Goal: Task Accomplishment & Management: Manage account settings

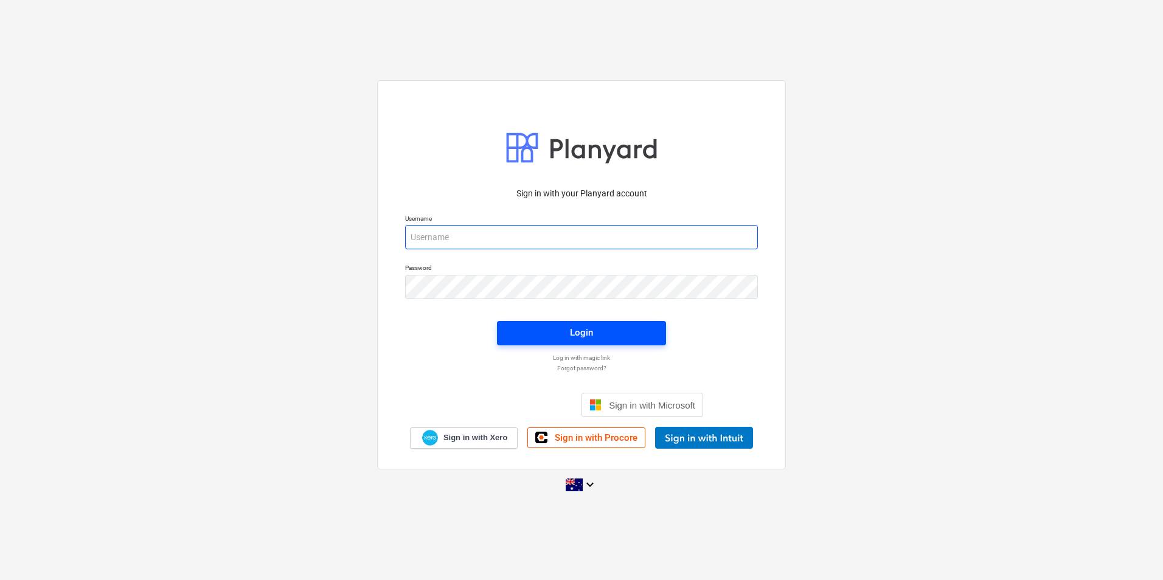
type input "jkeane@keanegroup.com.au"
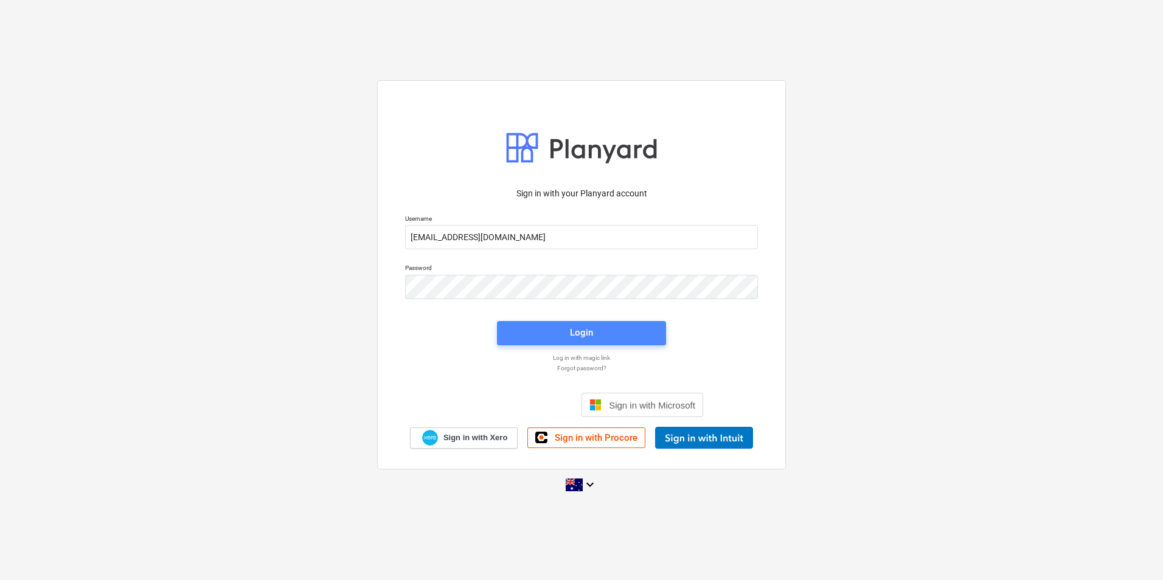
click at [535, 324] on button "Login" at bounding box center [581, 333] width 169 height 24
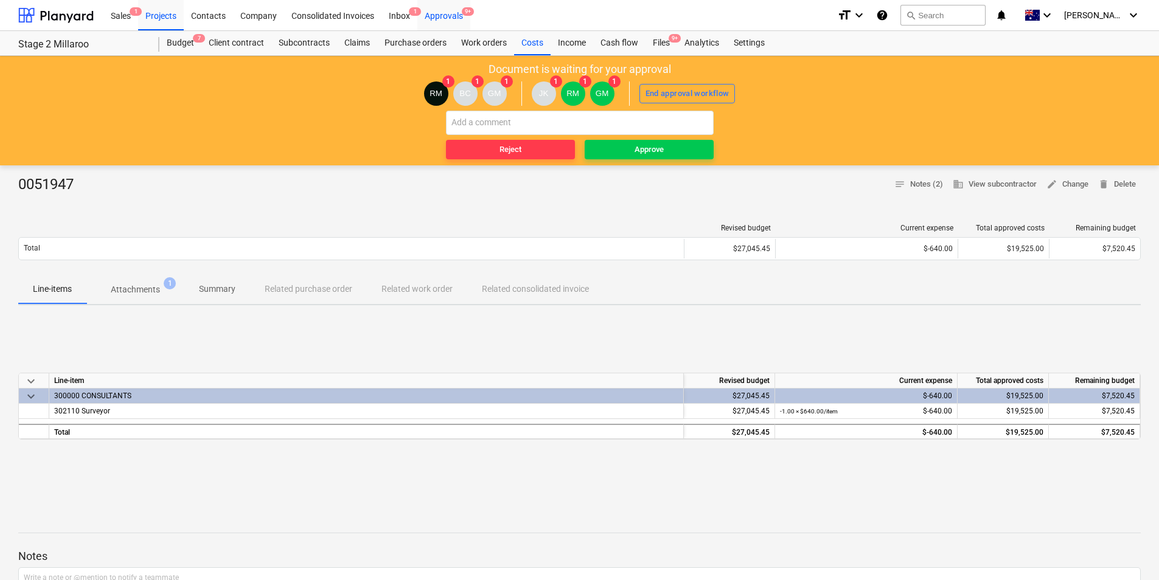
click at [442, 11] on div "Approvals 9+" at bounding box center [443, 14] width 53 height 31
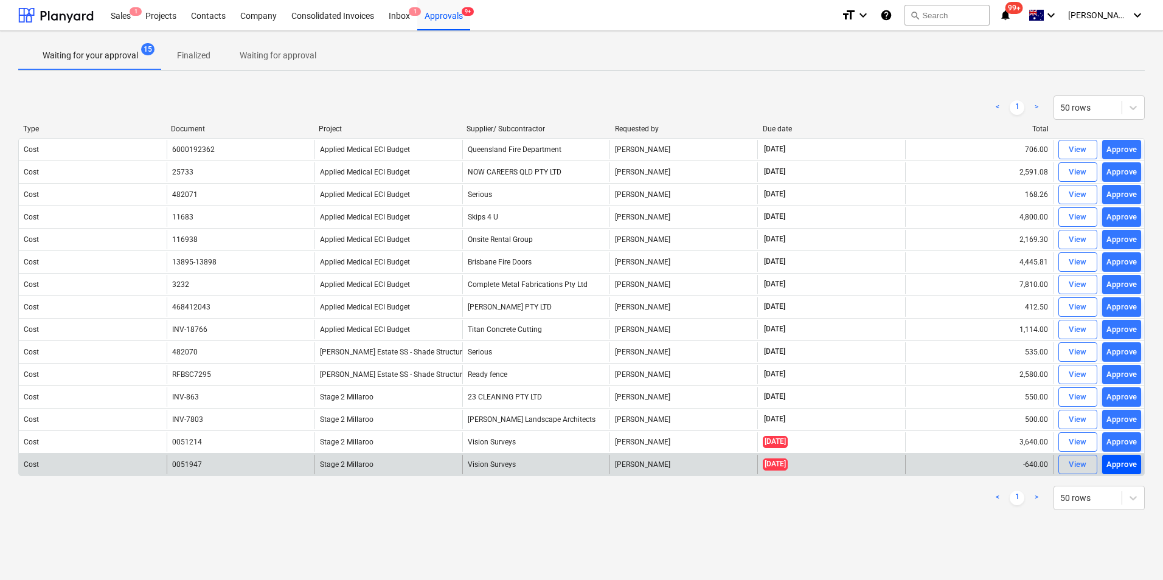
click at [1119, 464] on div "Approve" at bounding box center [1122, 465] width 31 height 14
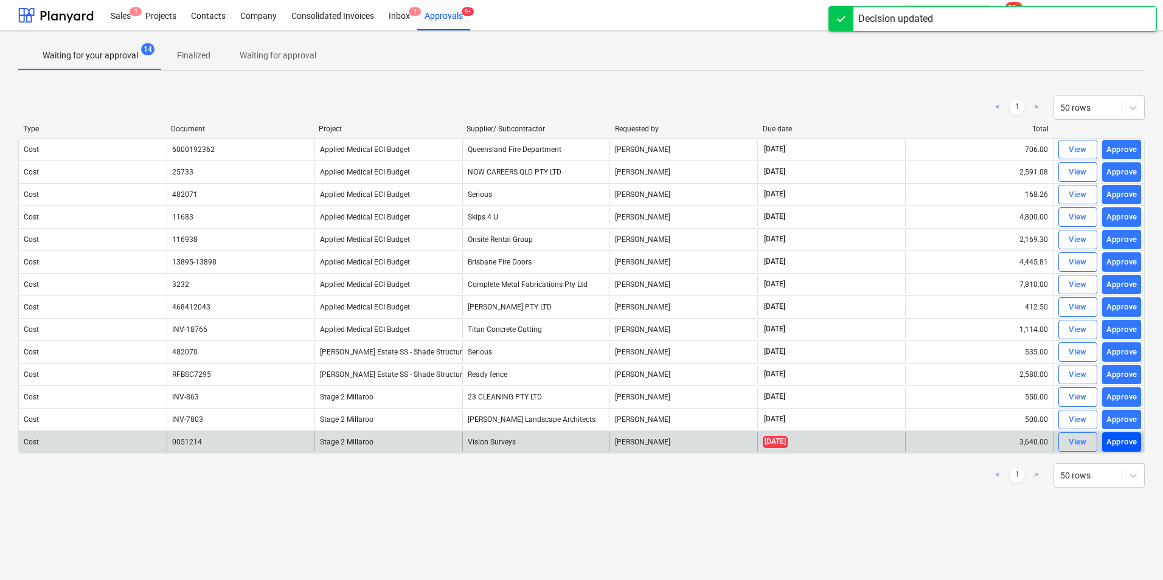
click at [1112, 442] on div "Approve" at bounding box center [1122, 443] width 31 height 14
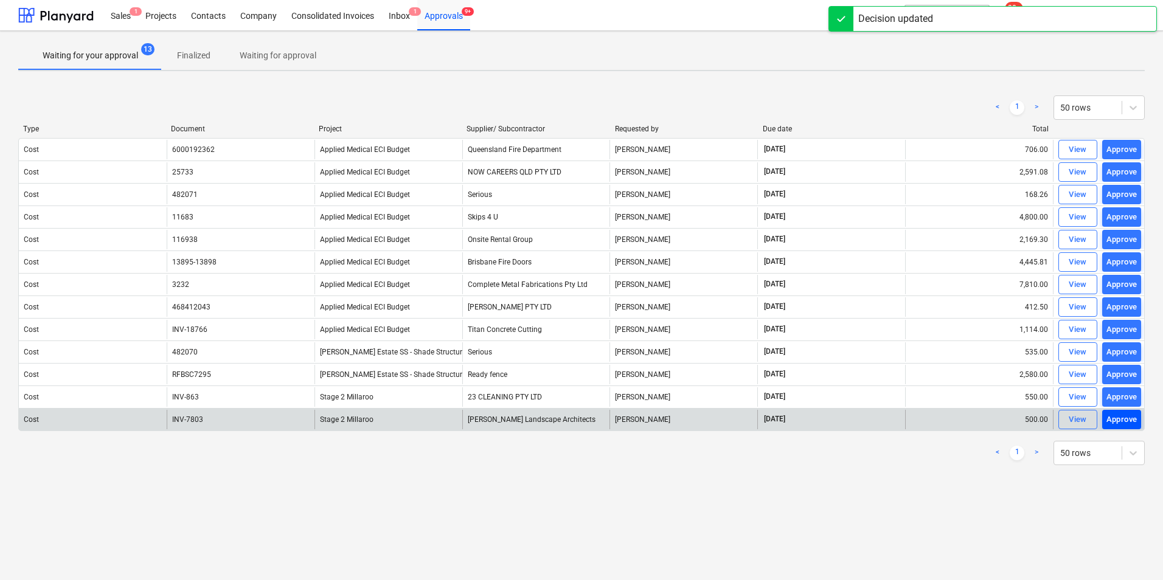
click at [1118, 424] on div "Approve" at bounding box center [1122, 420] width 31 height 14
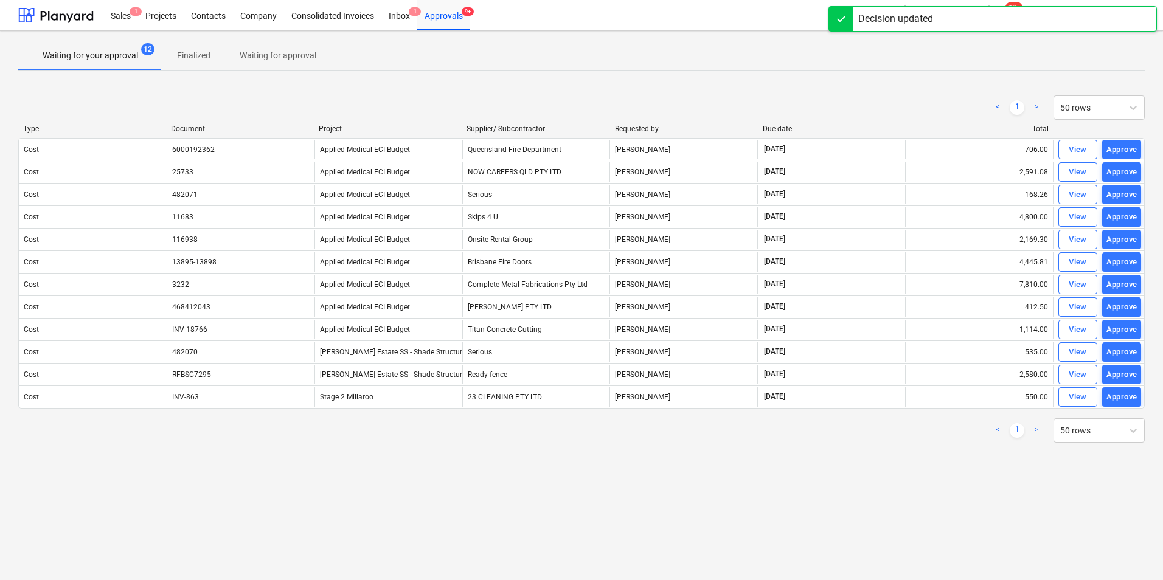
click at [1122, 403] on div "Approve" at bounding box center [1122, 398] width 31 height 14
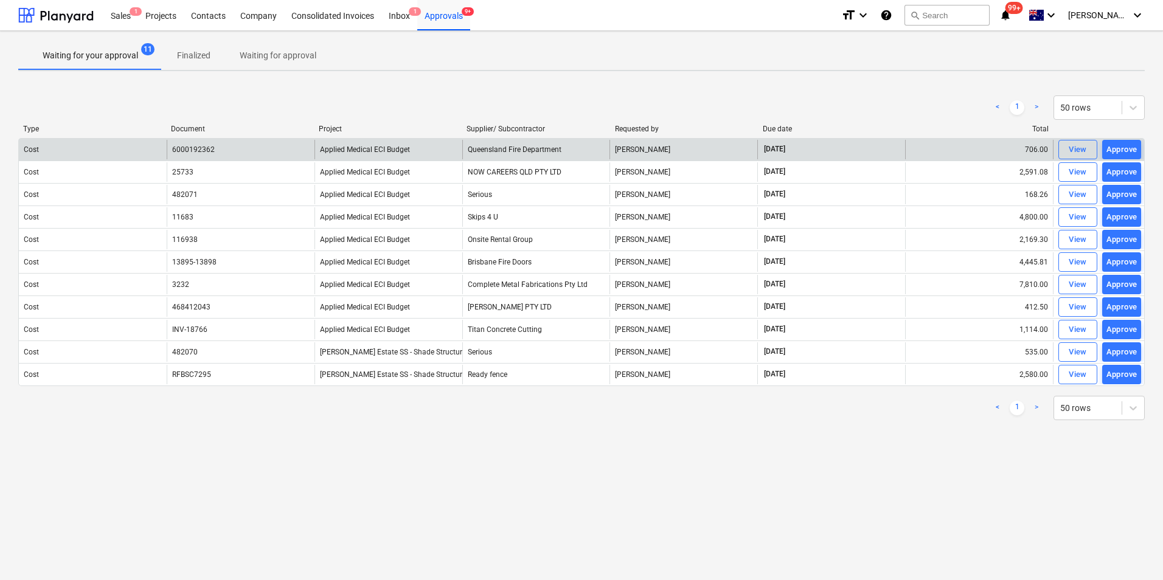
click at [1115, 146] on div "Approve" at bounding box center [1122, 150] width 31 height 14
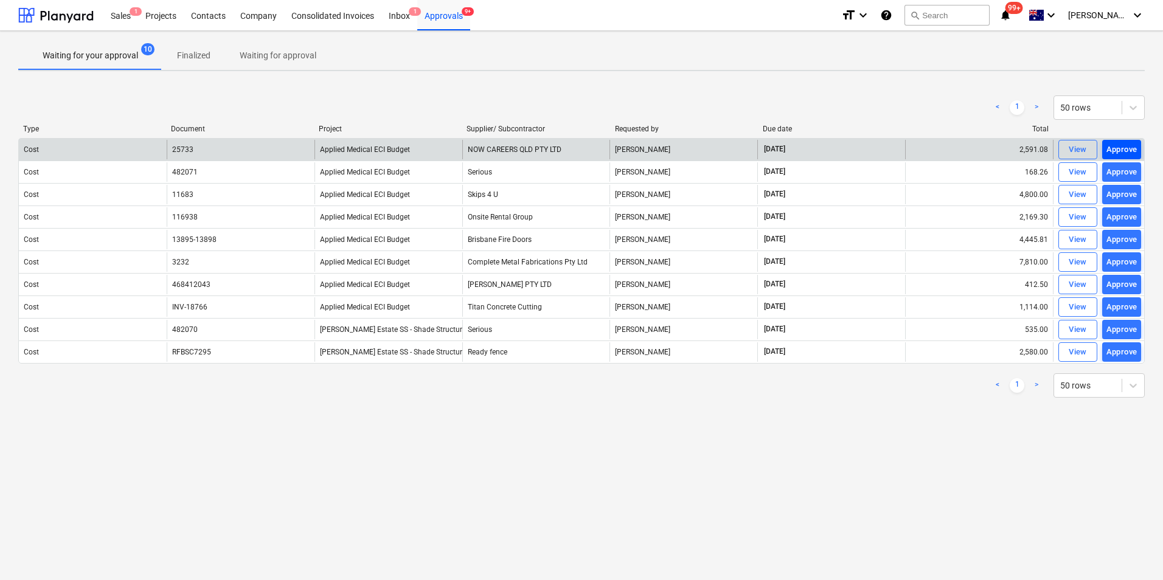
click at [1113, 150] on div "Approve" at bounding box center [1122, 150] width 31 height 14
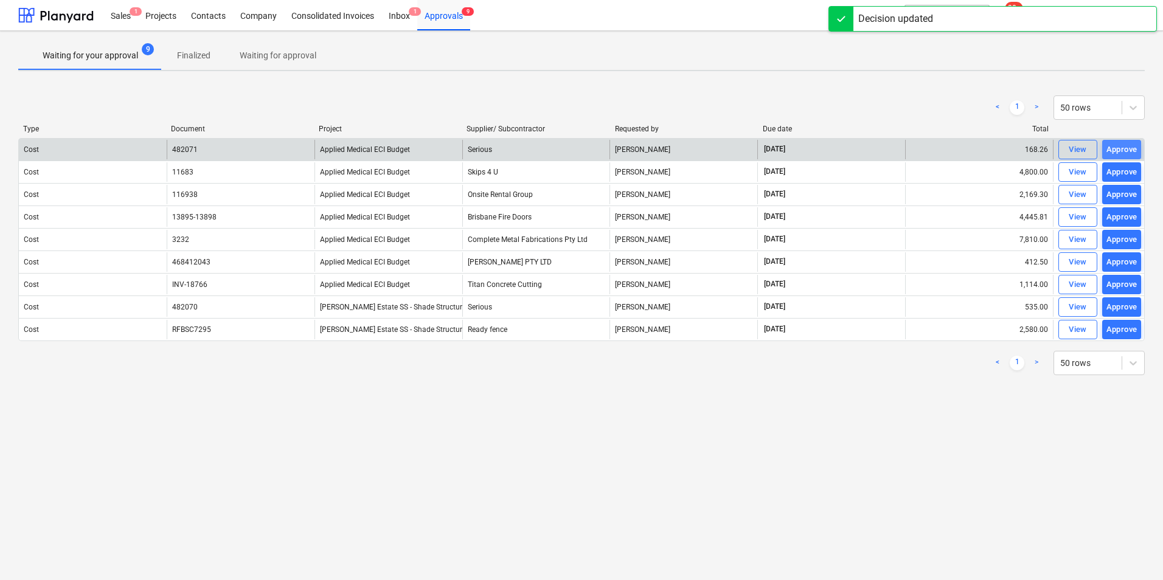
click at [1118, 150] on div "Approve" at bounding box center [1122, 150] width 31 height 14
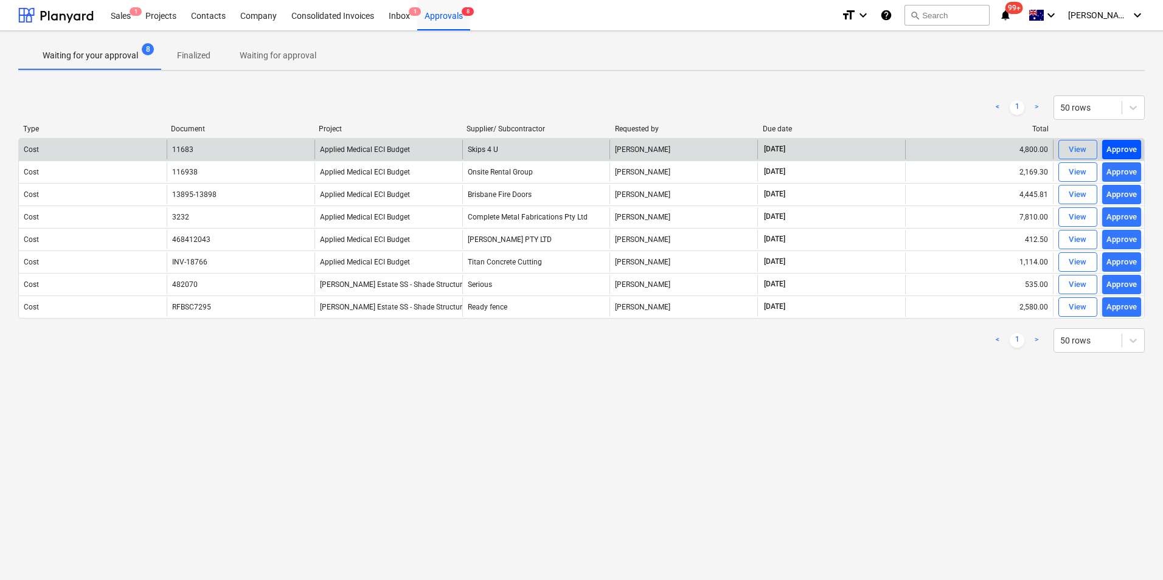
click at [1121, 152] on div "Approve" at bounding box center [1122, 150] width 31 height 14
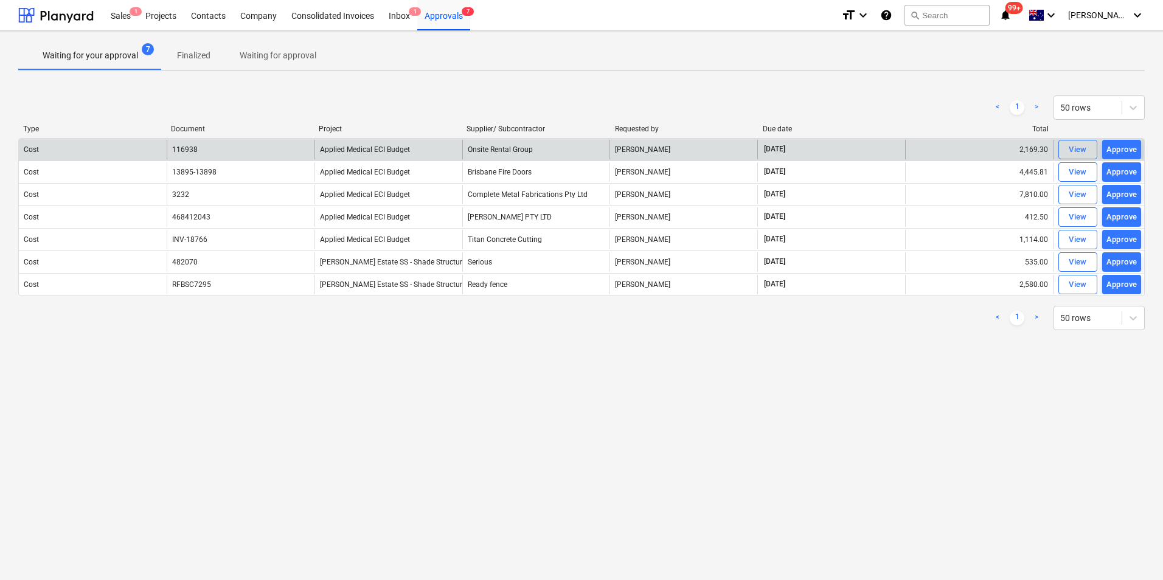
click at [388, 150] on span "Applied Medical ECI Budget" at bounding box center [365, 149] width 90 height 9
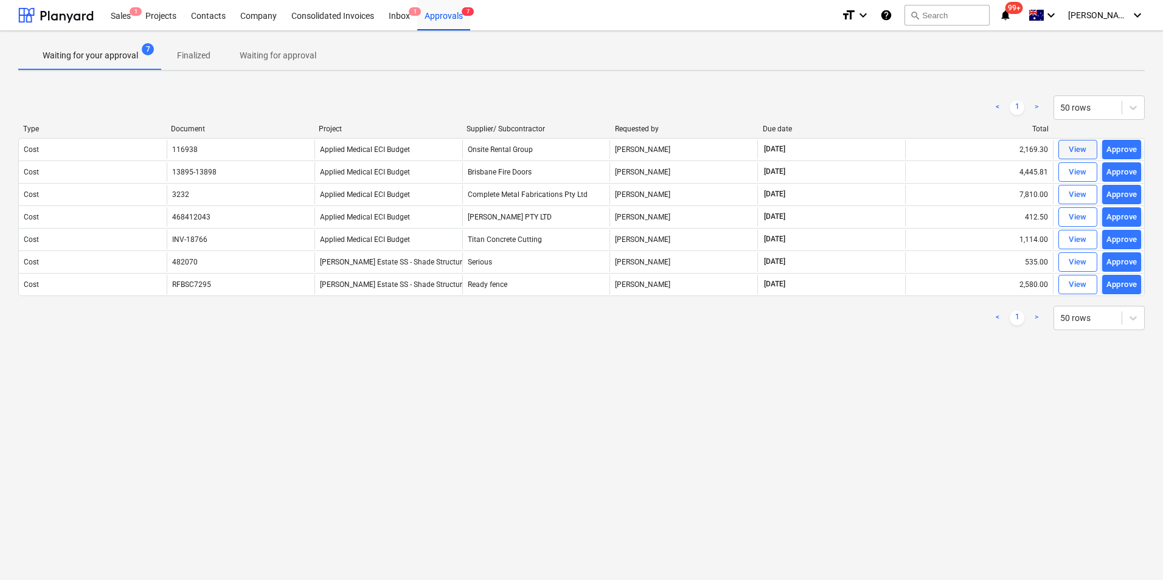
click at [1087, 145] on span "View" at bounding box center [1078, 150] width 27 height 14
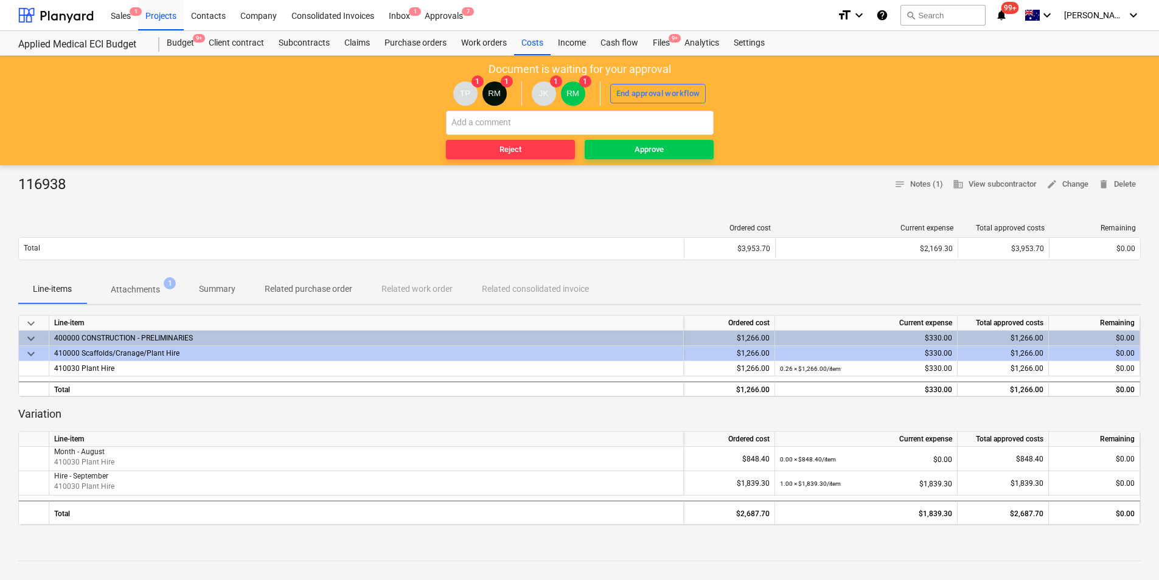
click at [152, 288] on p "Attachments" at bounding box center [135, 290] width 49 height 13
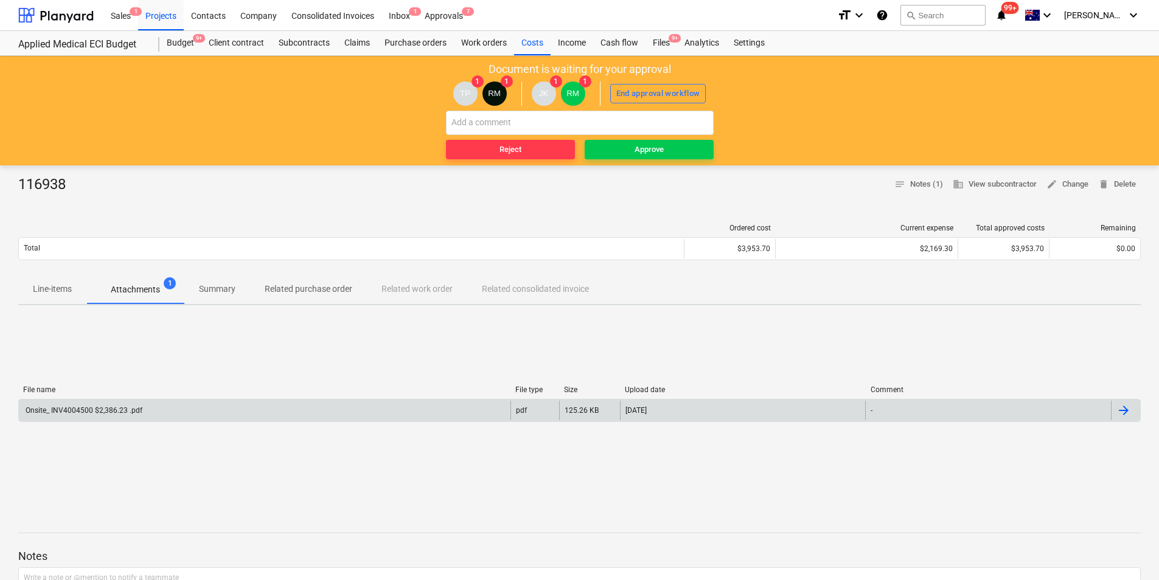
click at [88, 403] on div "Onsite_ INV4004500 $2,386.23 .pdf" at bounding box center [265, 410] width 492 height 19
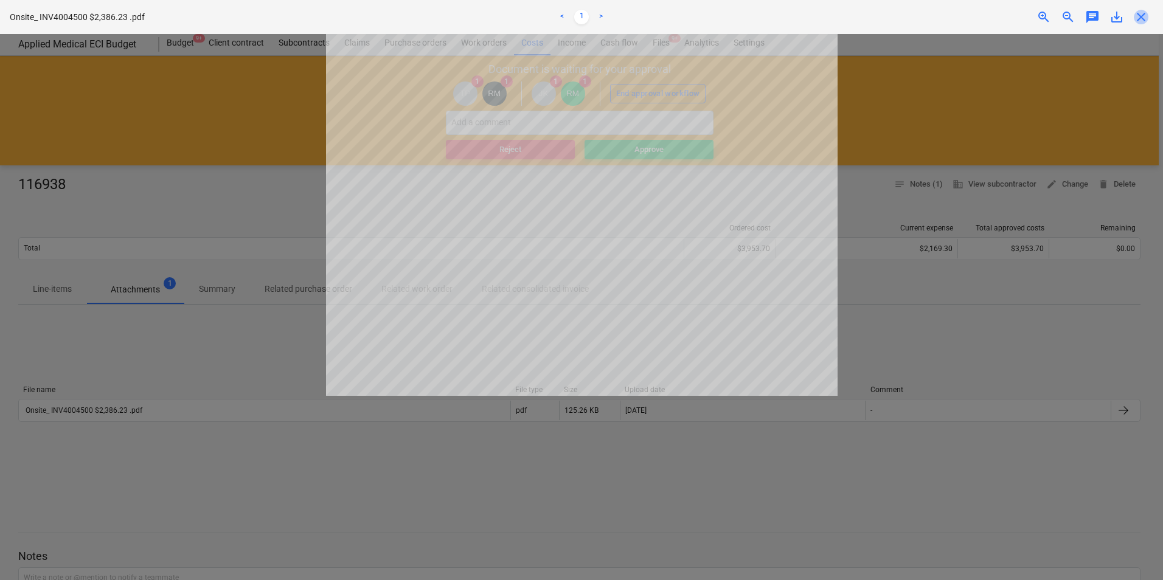
click at [1138, 10] on span "close" at bounding box center [1141, 17] width 15 height 15
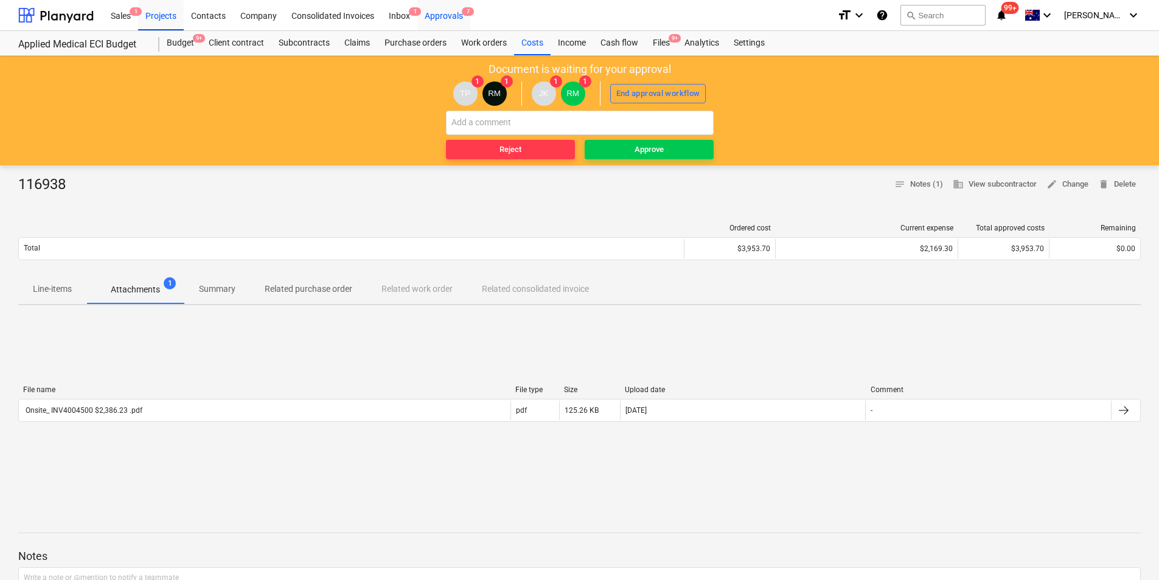
click at [435, 13] on div "Approvals 7" at bounding box center [443, 14] width 53 height 31
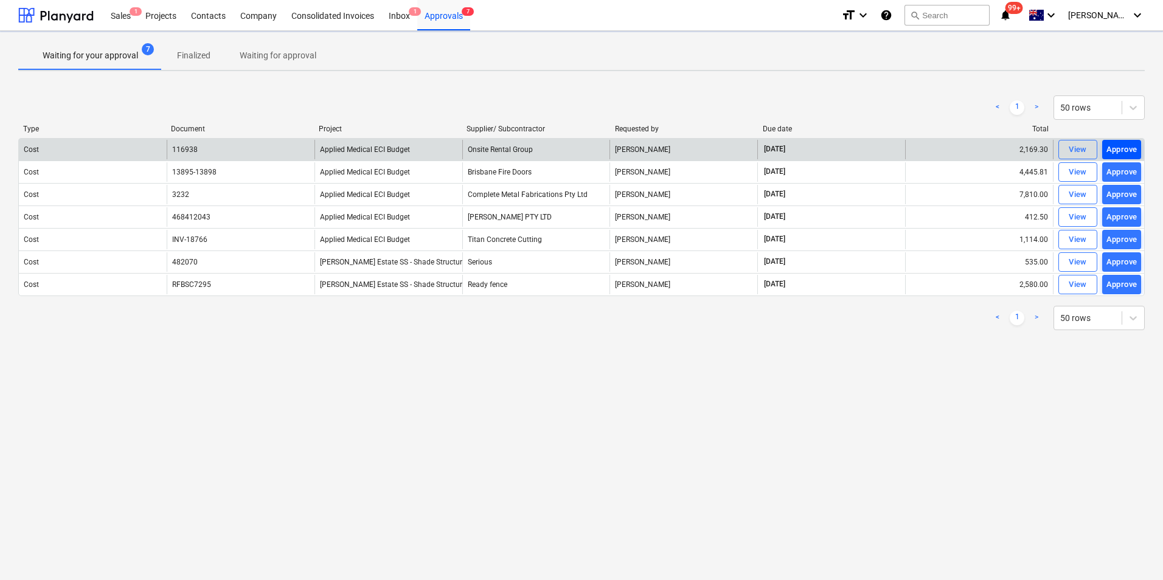
click at [1118, 147] on div "Approve" at bounding box center [1122, 150] width 31 height 14
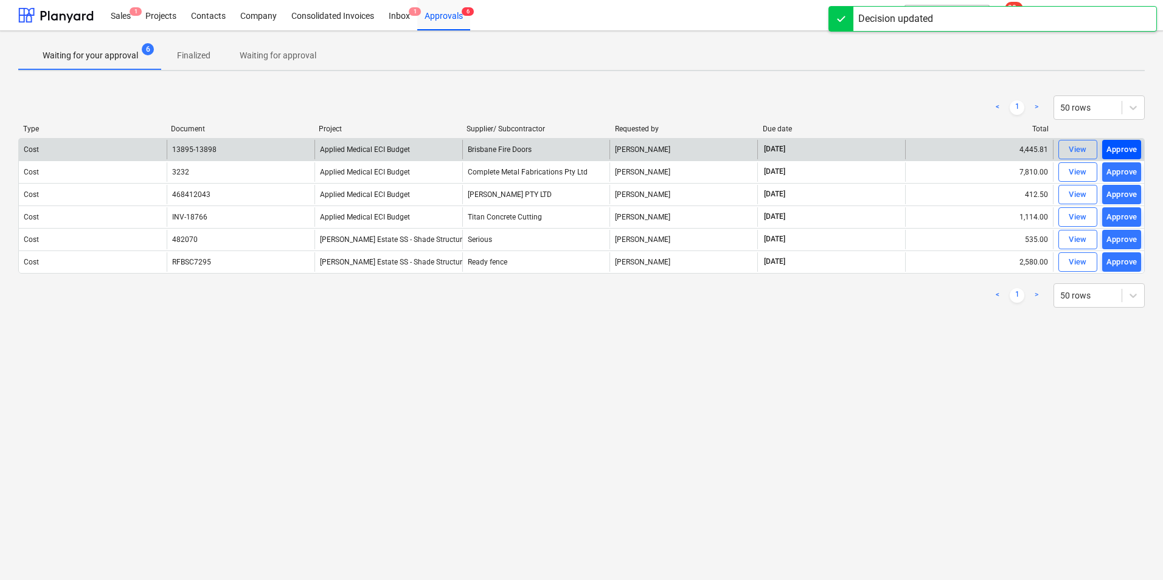
click at [1118, 148] on div "Approve" at bounding box center [1122, 150] width 31 height 14
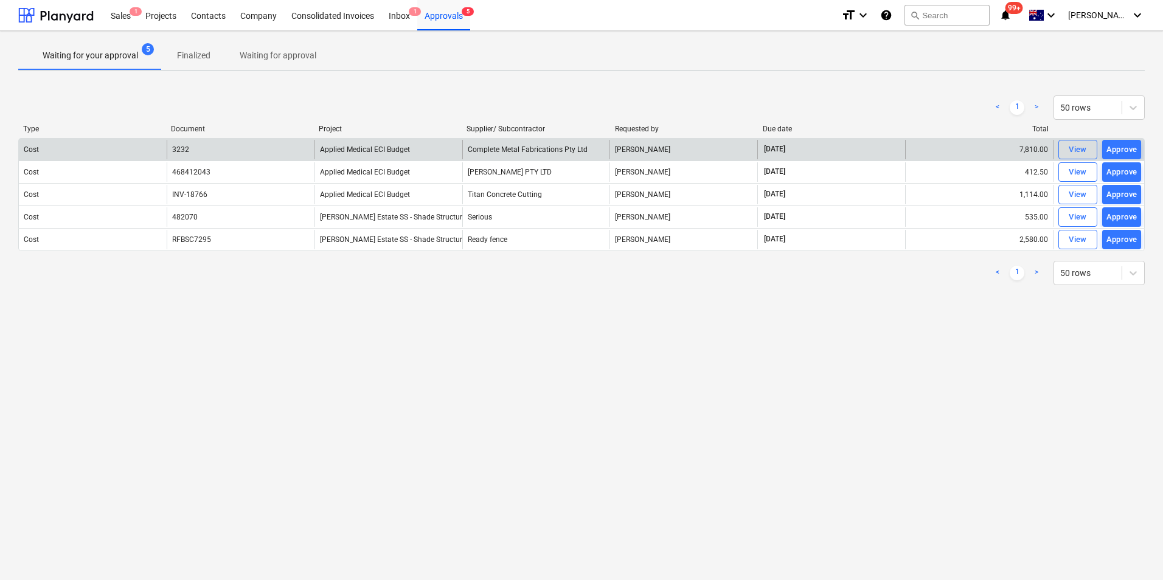
click at [1120, 148] on div "Approve" at bounding box center [1122, 150] width 31 height 14
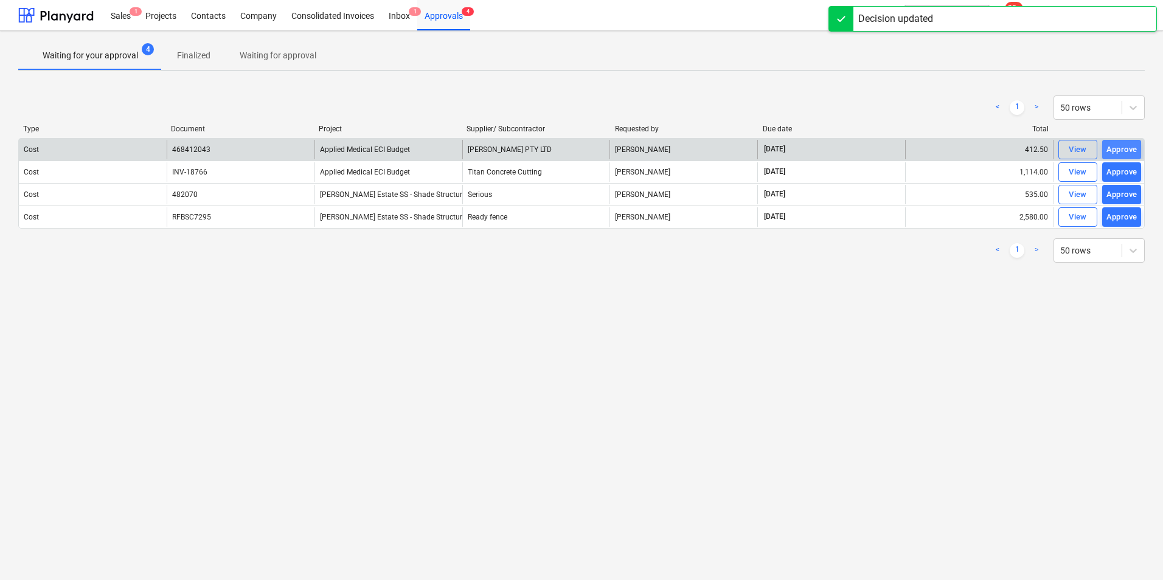
click at [1118, 152] on div "Approve" at bounding box center [1122, 150] width 31 height 14
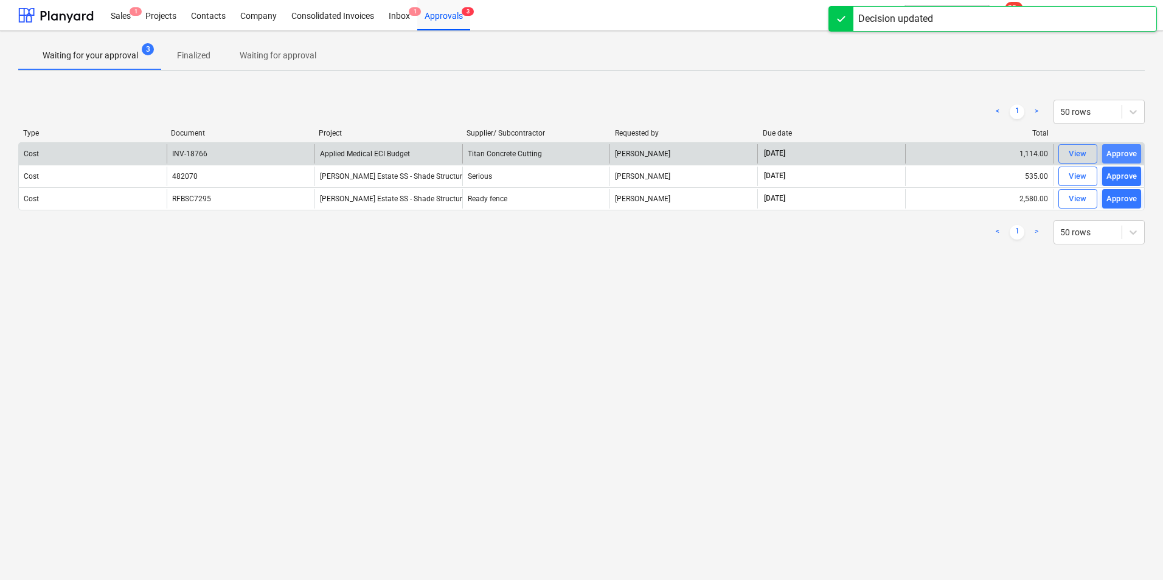
click at [1120, 149] on div "Approve" at bounding box center [1122, 154] width 31 height 14
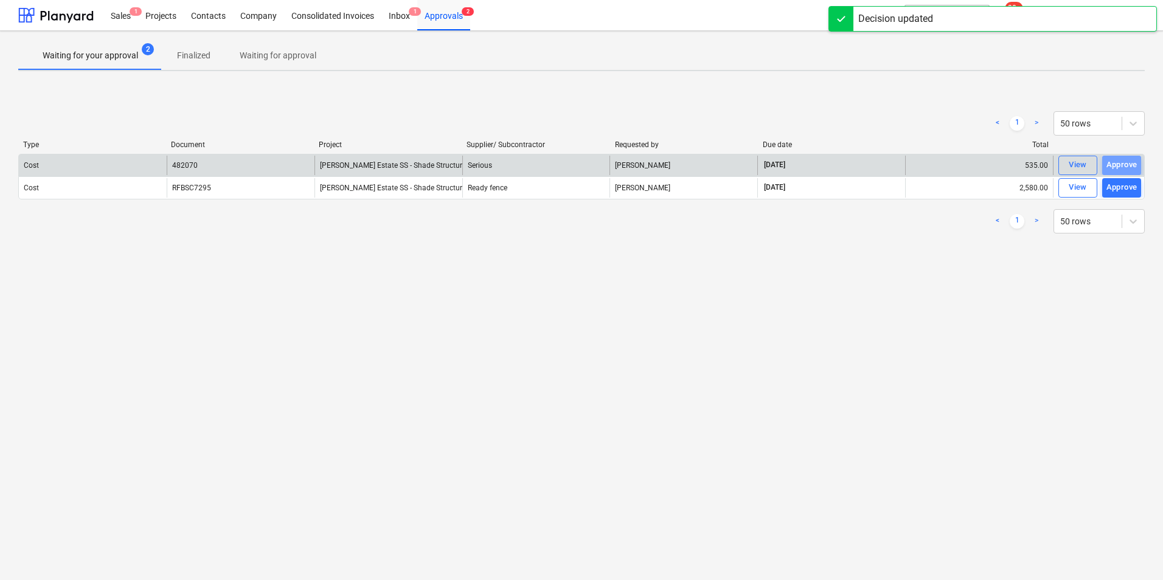
click at [1123, 161] on div "Approve" at bounding box center [1122, 165] width 31 height 14
click at [1122, 169] on div "Approve" at bounding box center [1122, 165] width 31 height 14
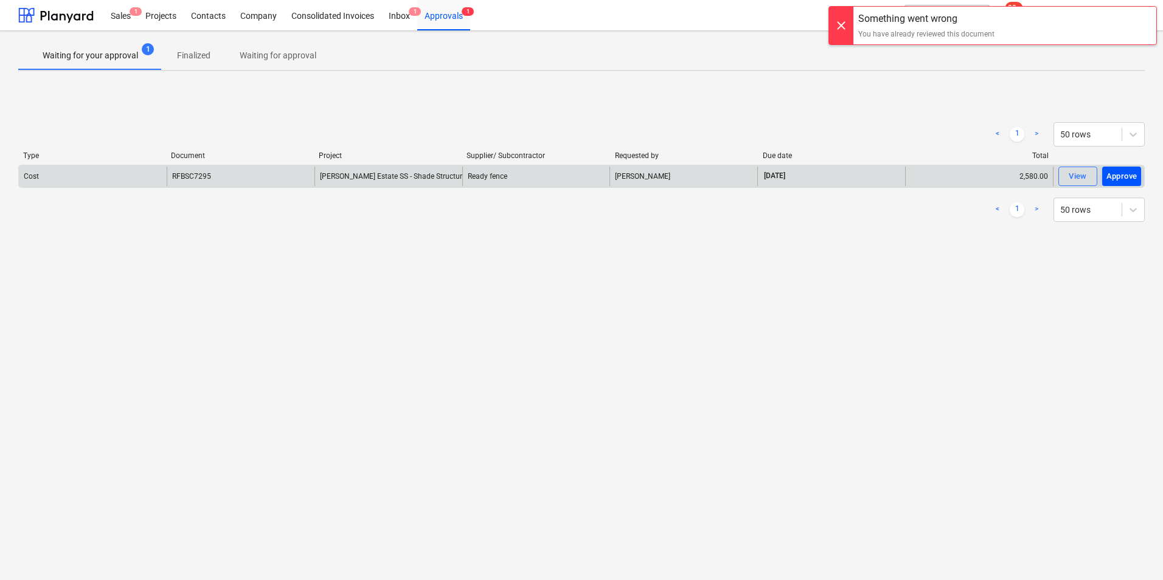
click at [1120, 178] on div "Approve" at bounding box center [1122, 177] width 31 height 14
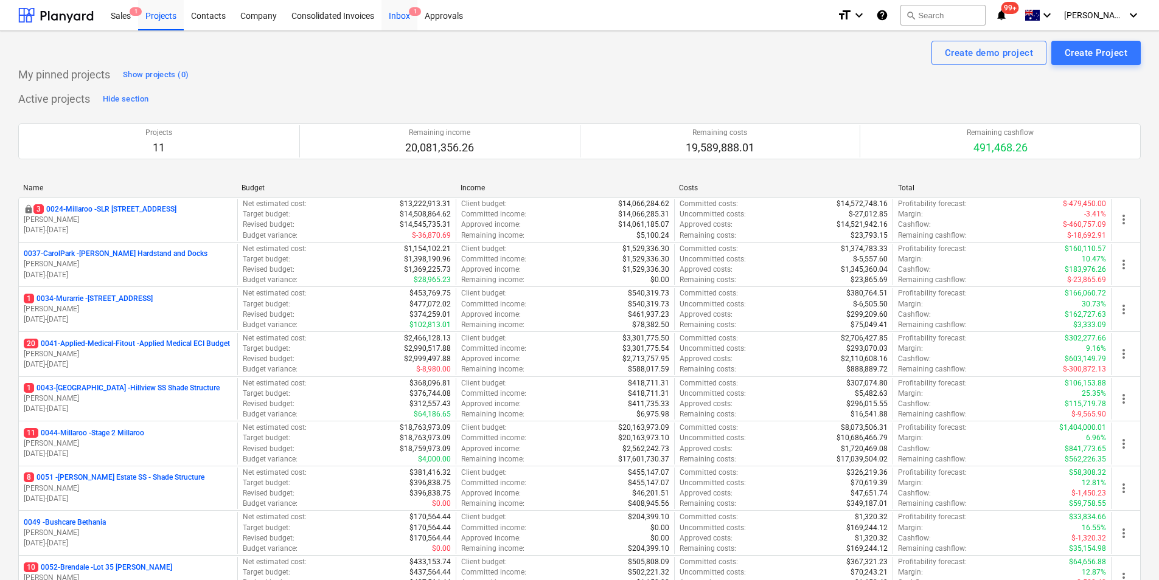
click at [402, 18] on div "Inbox 1" at bounding box center [400, 14] width 36 height 31
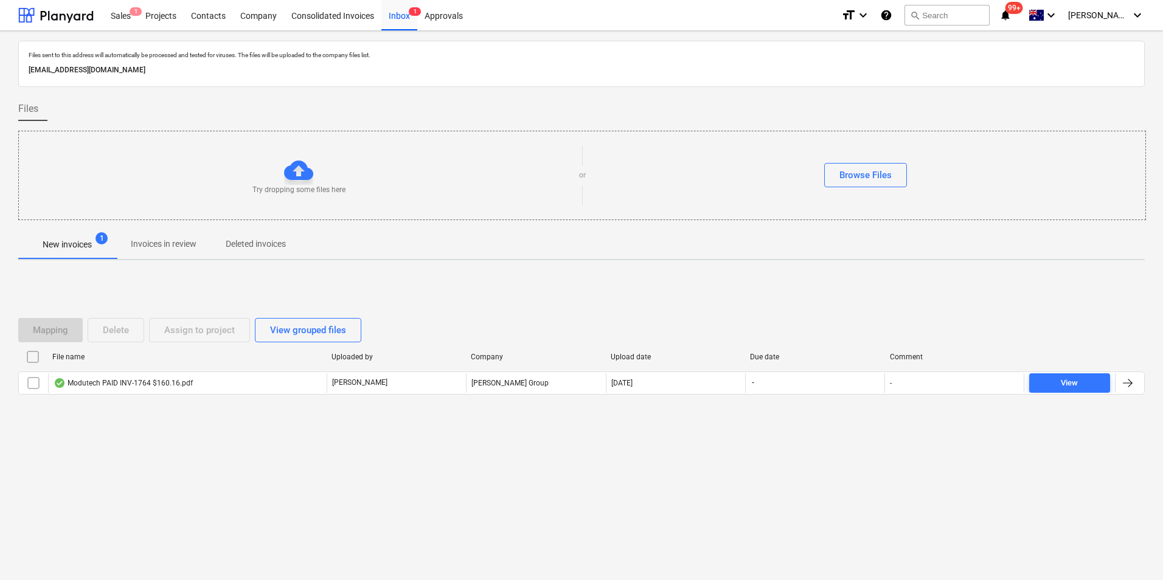
click at [72, 244] on p "New invoices" at bounding box center [67, 245] width 49 height 13
click at [955, 16] on button "search Search" at bounding box center [947, 15] width 85 height 21
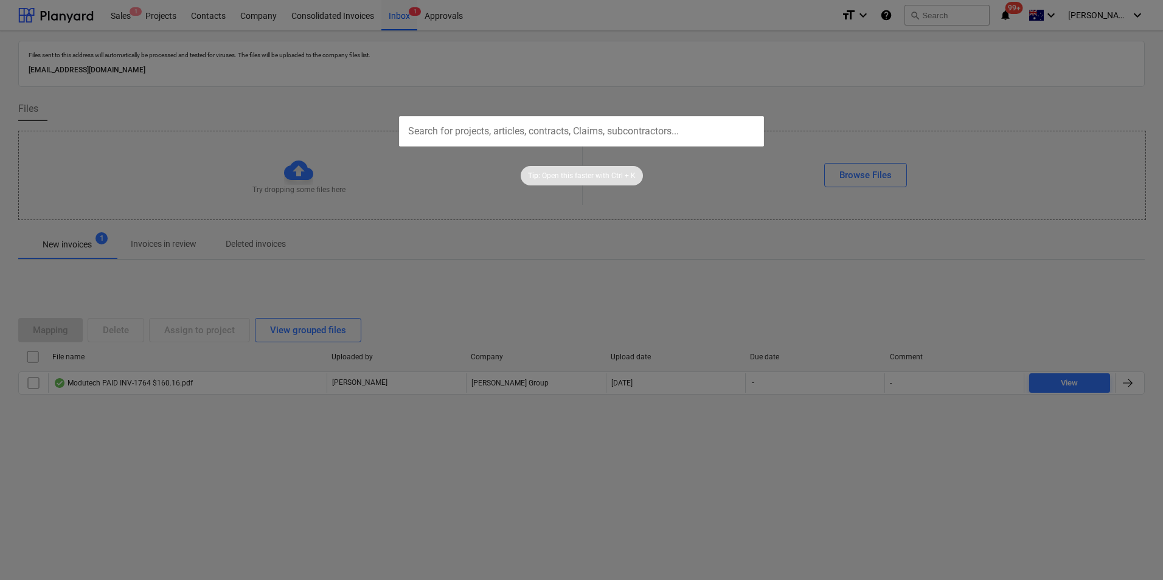
click at [478, 129] on input "text" at bounding box center [581, 131] width 365 height 30
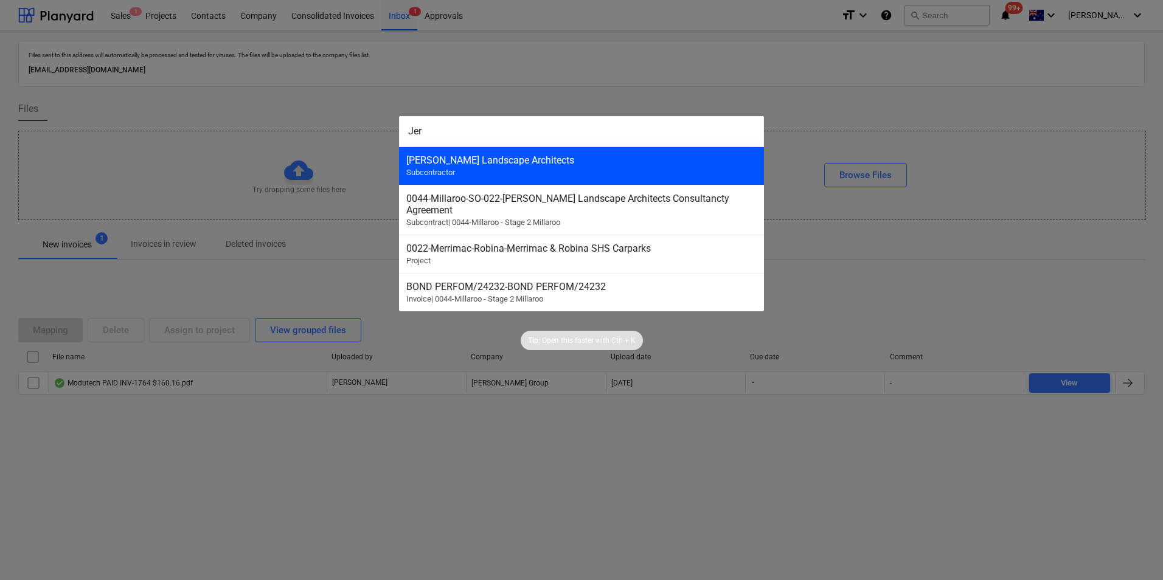
type input "Jer"
click at [490, 169] on div "Jeremy Ferrier Landscape Architects Subcontractor" at bounding box center [581, 166] width 365 height 38
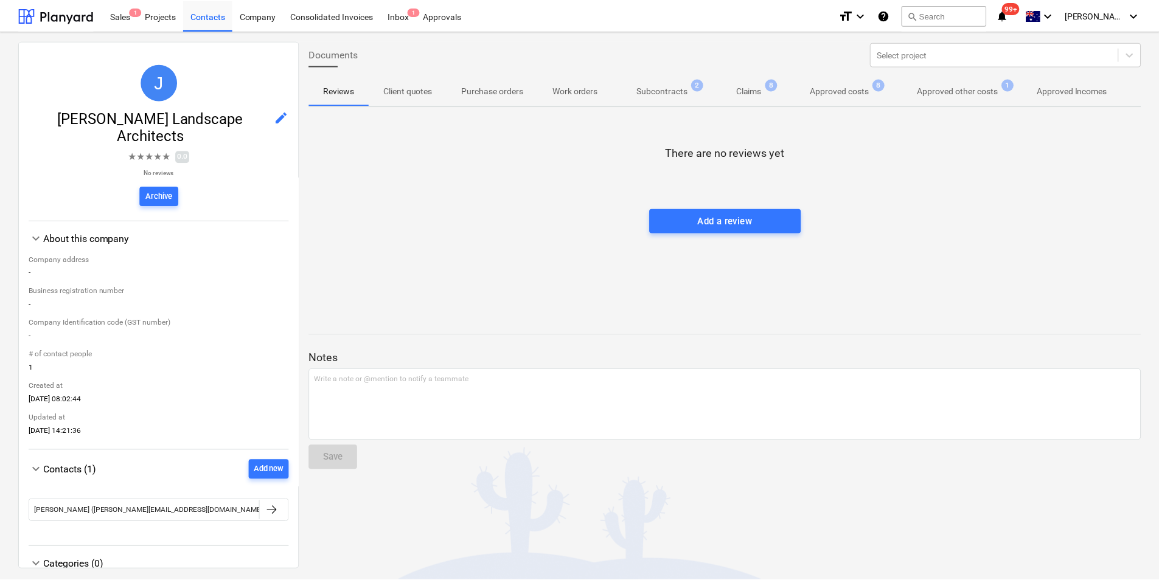
scroll to position [30, 0]
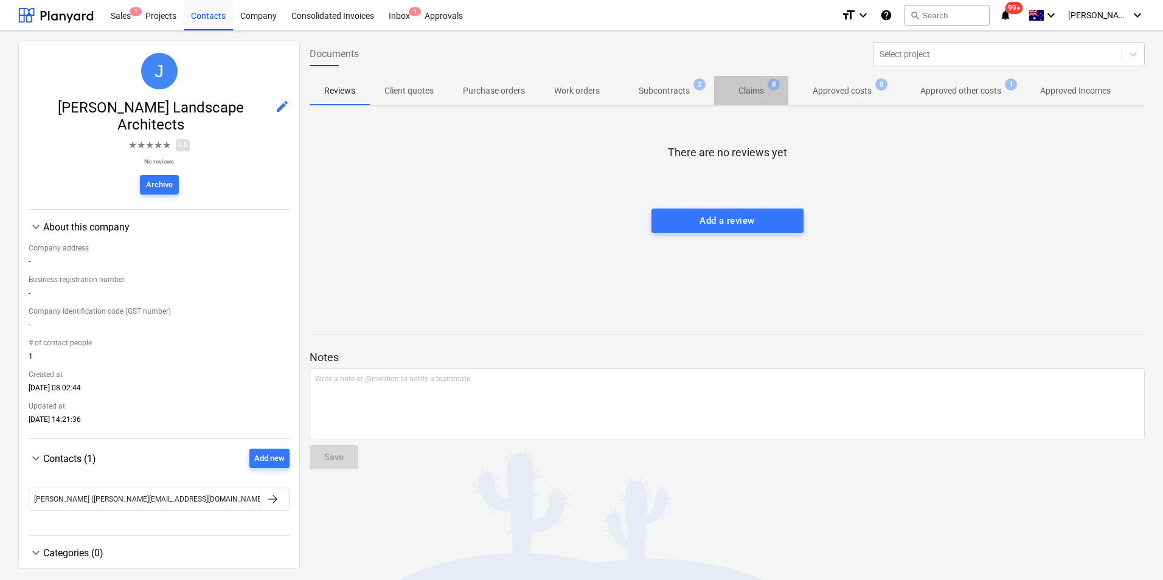
click at [739, 89] on p "Claims" at bounding box center [752, 91] width 26 height 13
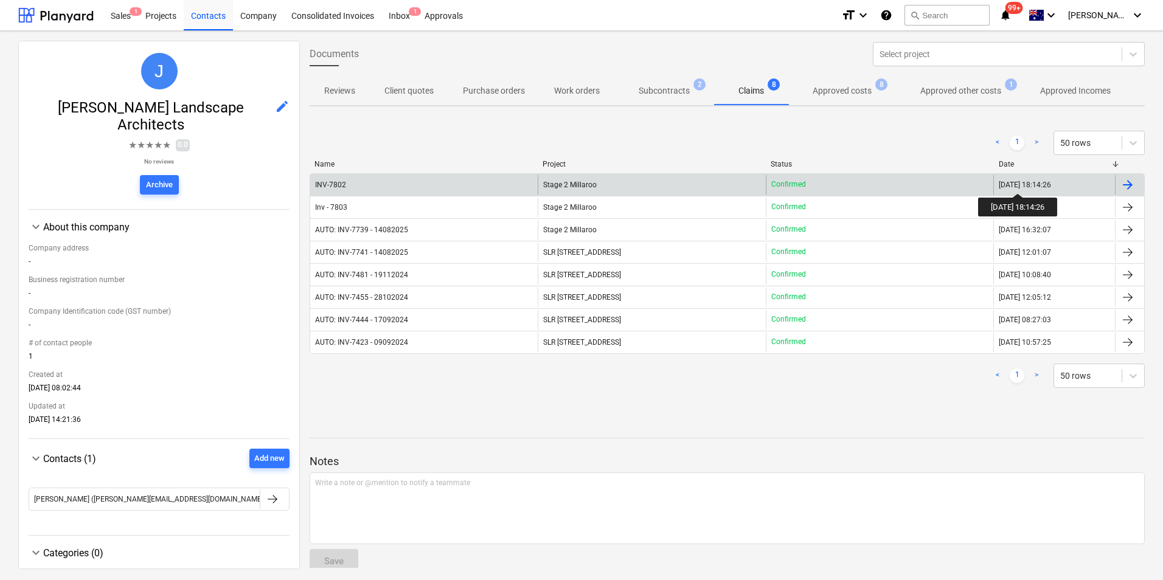
click at [1027, 183] on div "01.10.2025 18:14:26" at bounding box center [1025, 185] width 52 height 9
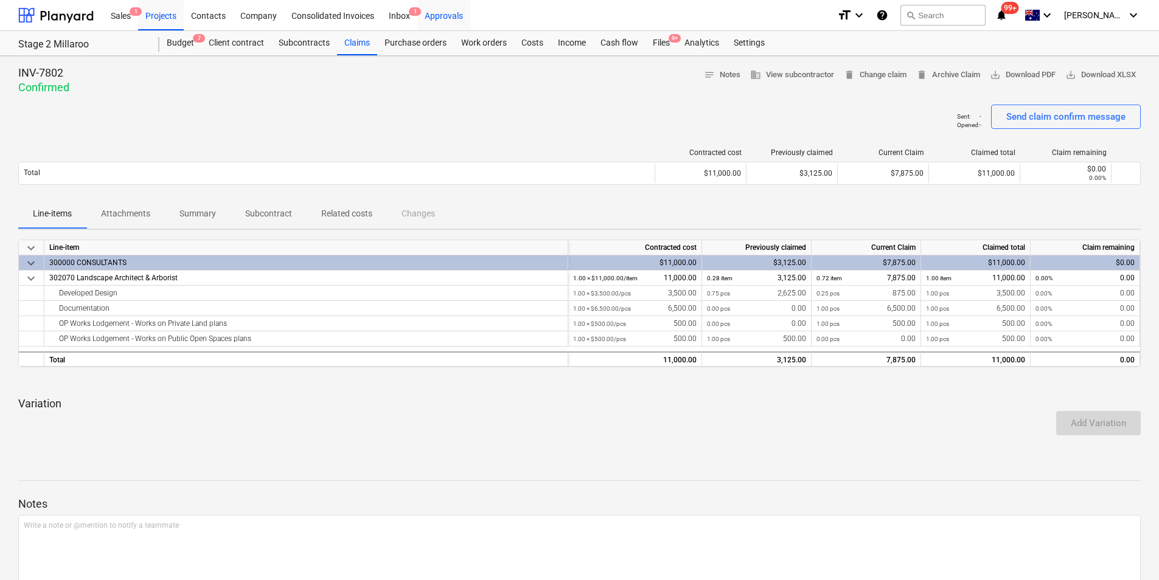
click at [438, 21] on div "Approvals" at bounding box center [443, 14] width 53 height 31
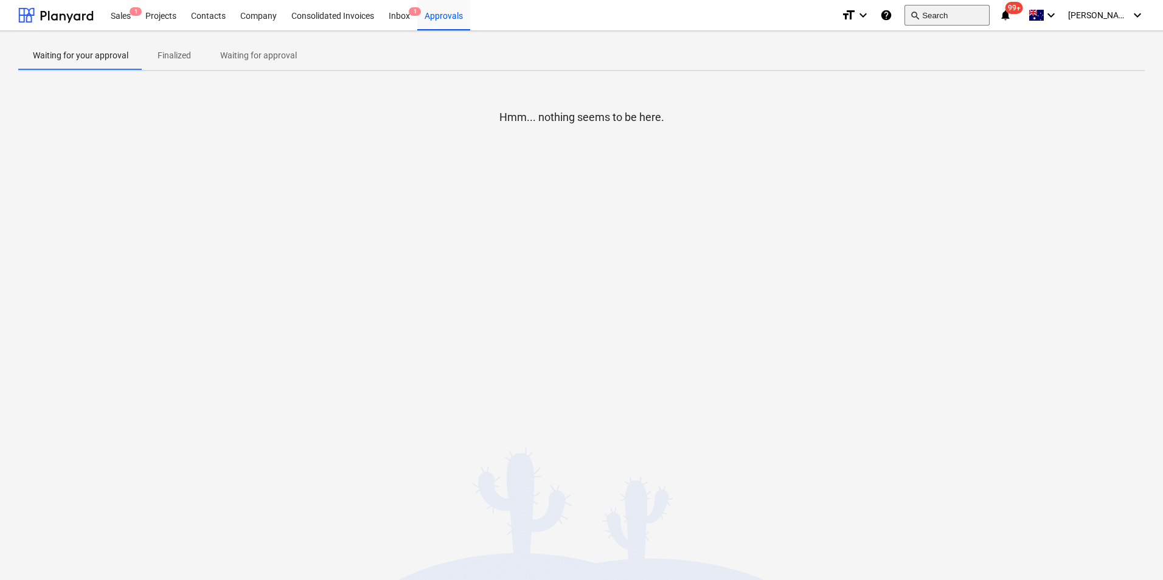
click at [978, 13] on button "search Search" at bounding box center [947, 15] width 85 height 21
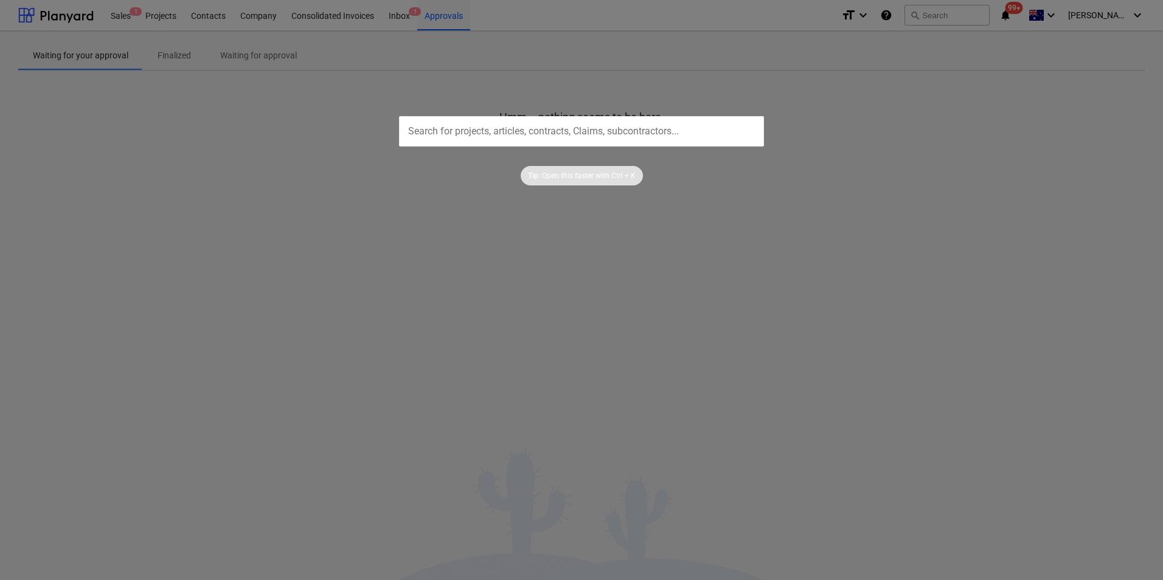
click at [576, 127] on input "text" at bounding box center [581, 131] width 365 height 30
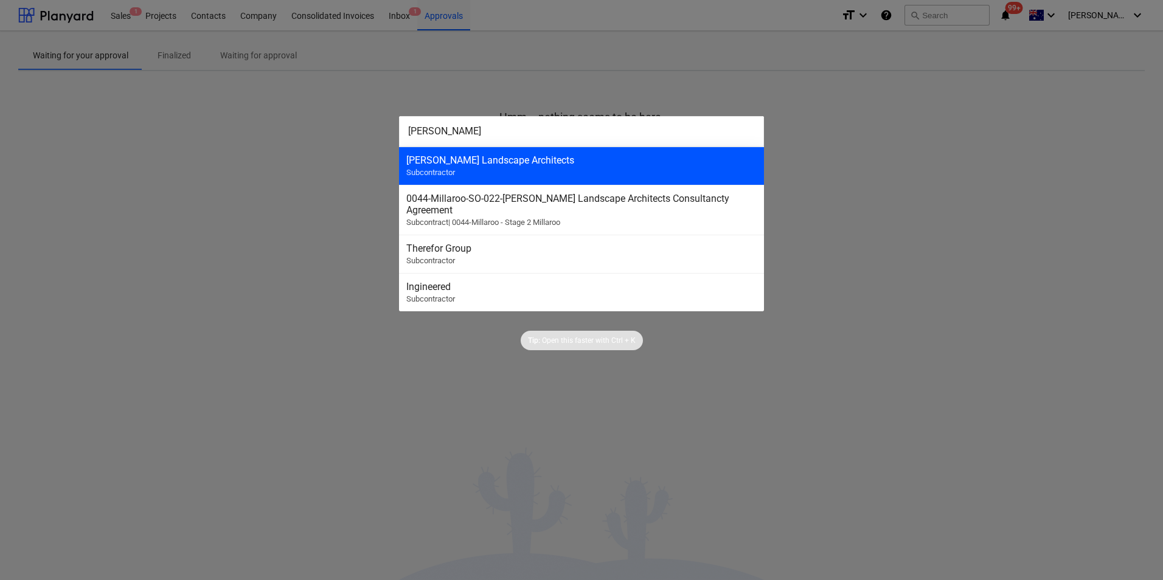
type input "jere"
click at [495, 156] on div "Jeremy Ferrier Landscape Architects" at bounding box center [581, 161] width 350 height 12
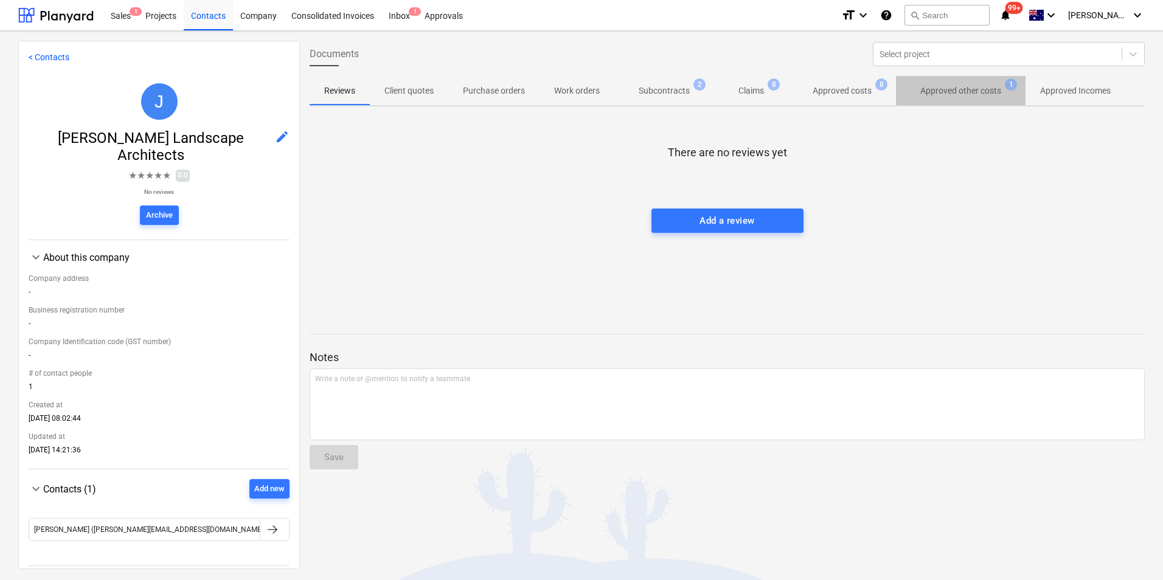
click at [955, 92] on p "Approved other costs" at bounding box center [961, 91] width 81 height 13
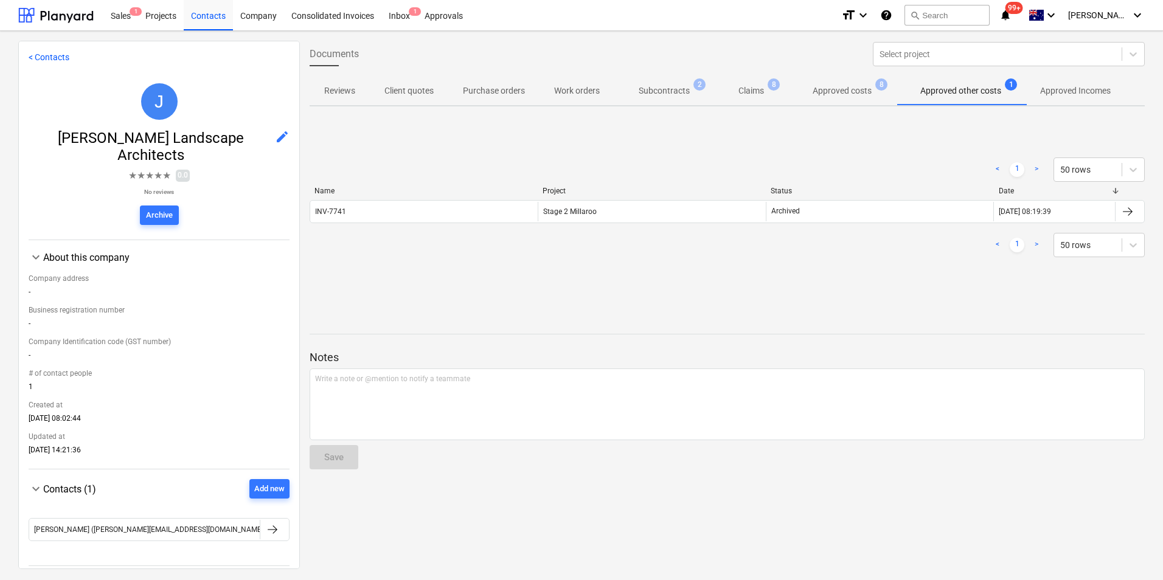
click at [753, 95] on p "Claims" at bounding box center [752, 91] width 26 height 13
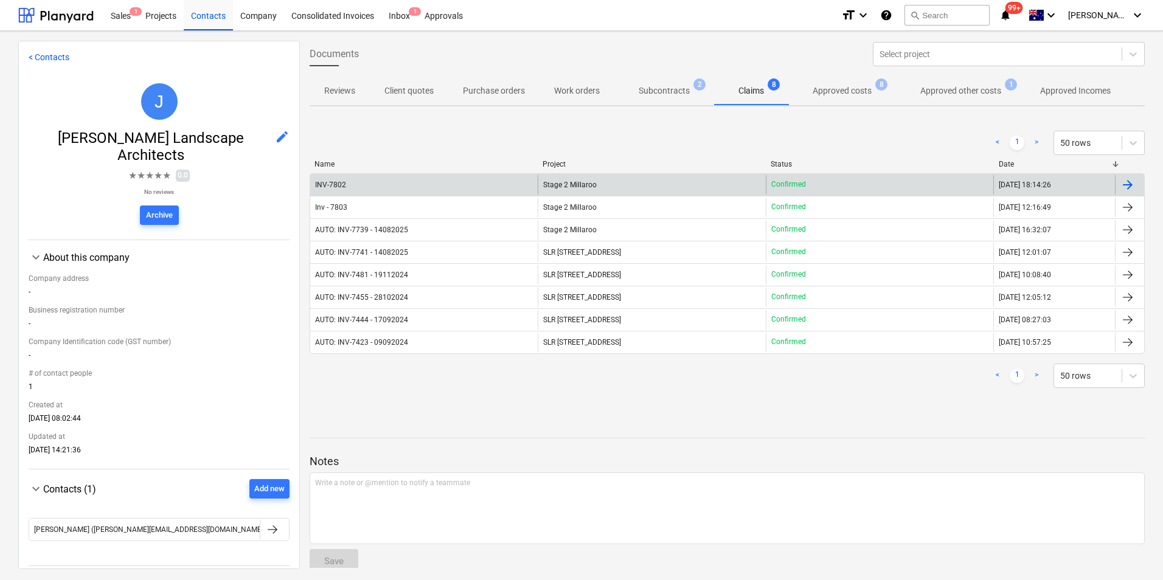
click at [1126, 183] on div at bounding box center [1128, 185] width 15 height 15
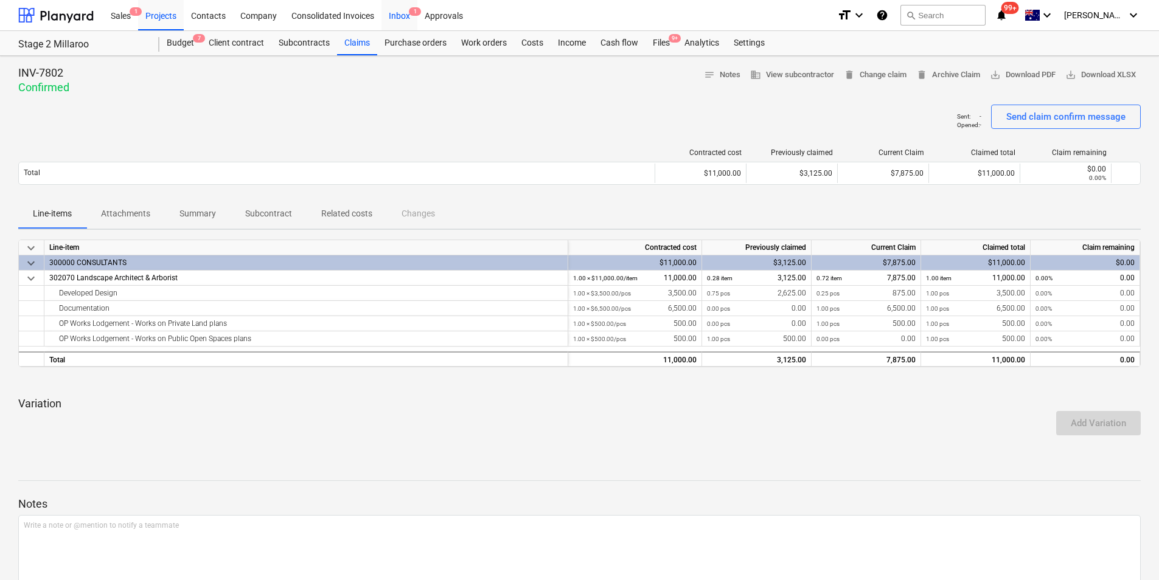
click at [404, 13] on div "Inbox 1" at bounding box center [400, 14] width 36 height 31
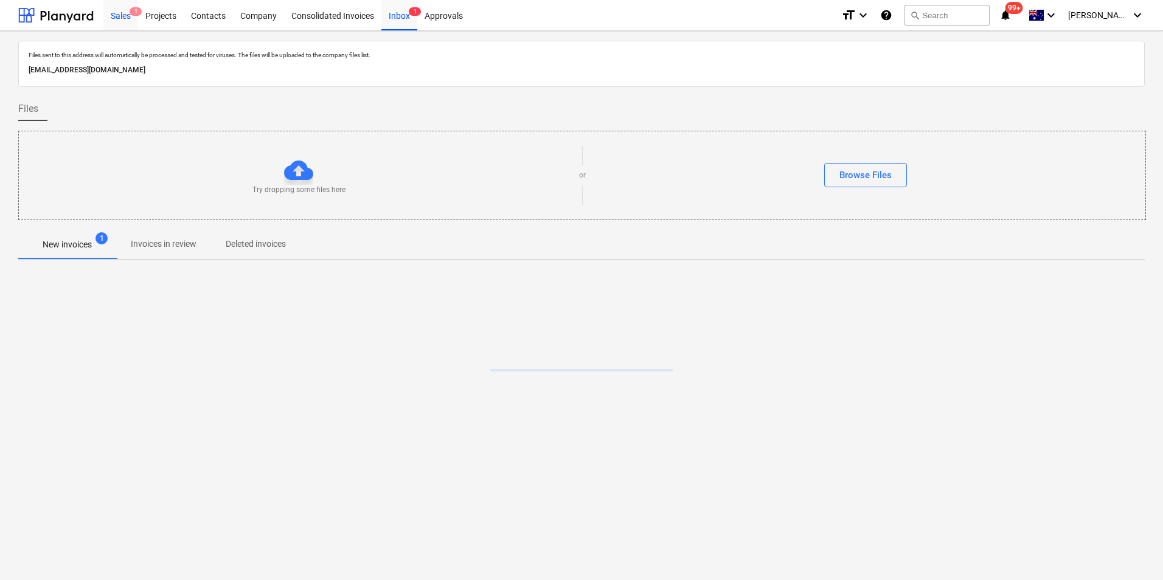
click at [124, 19] on div "Sales 1" at bounding box center [120, 14] width 35 height 31
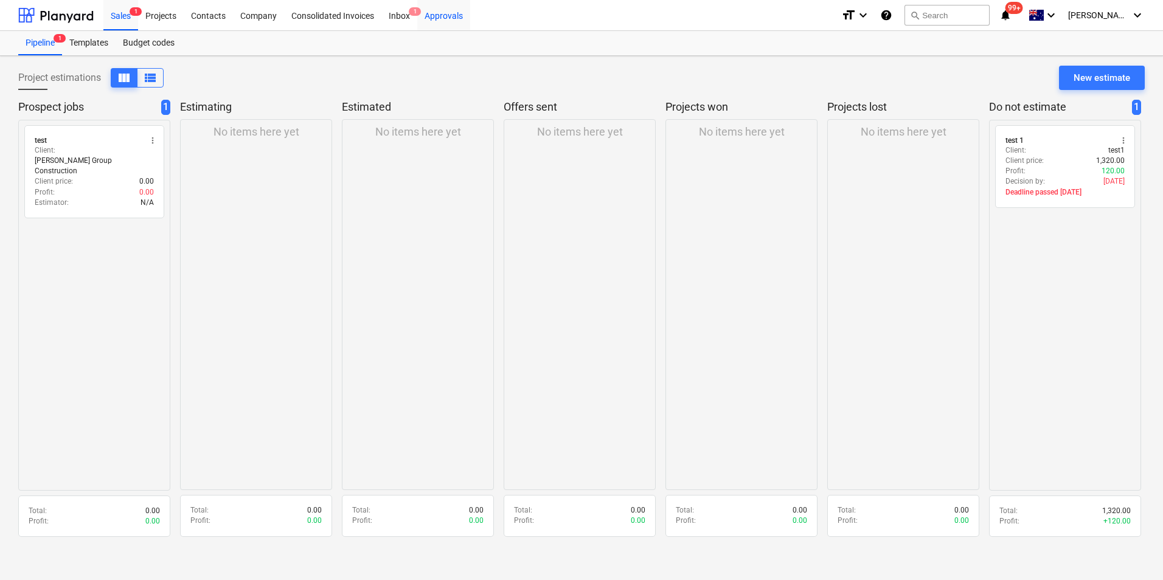
click at [447, 16] on div "Approvals" at bounding box center [443, 14] width 53 height 31
